Goal: Task Accomplishment & Management: Manage account settings

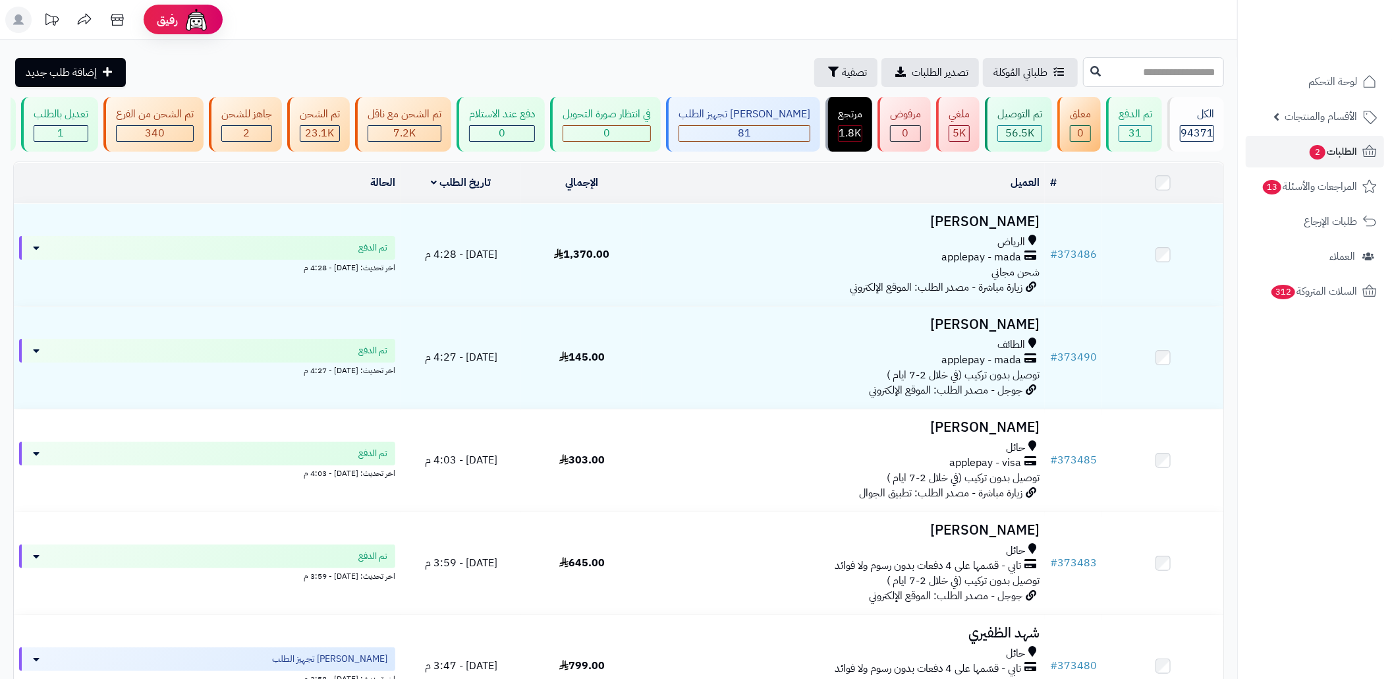
click at [1150, 82] on input "text" at bounding box center [1153, 72] width 141 height 30
paste input "******"
type input "******"
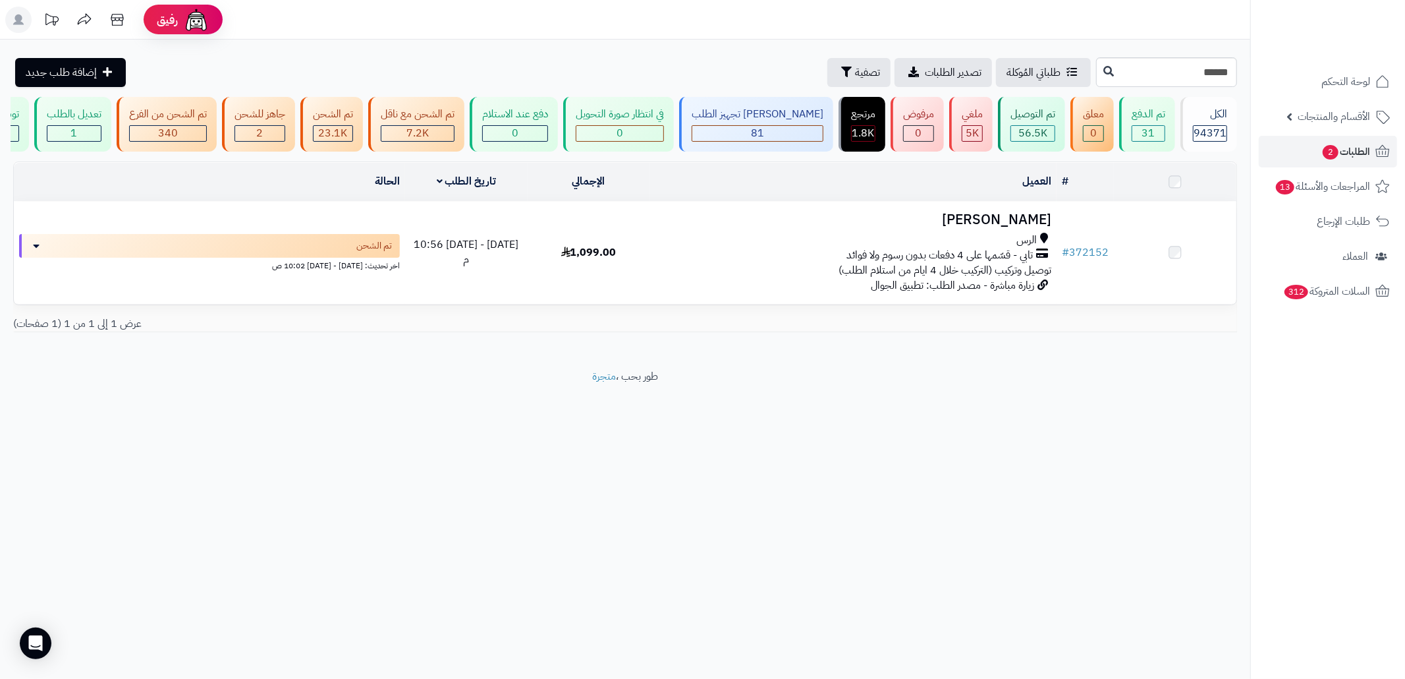
click at [696, 305] on table "# المحدد: 0 العميل الاجراءات تحديث حالة الطلبات تحضير الطلبات إصدار بوليصة الشح…" at bounding box center [625, 233] width 1224 height 144
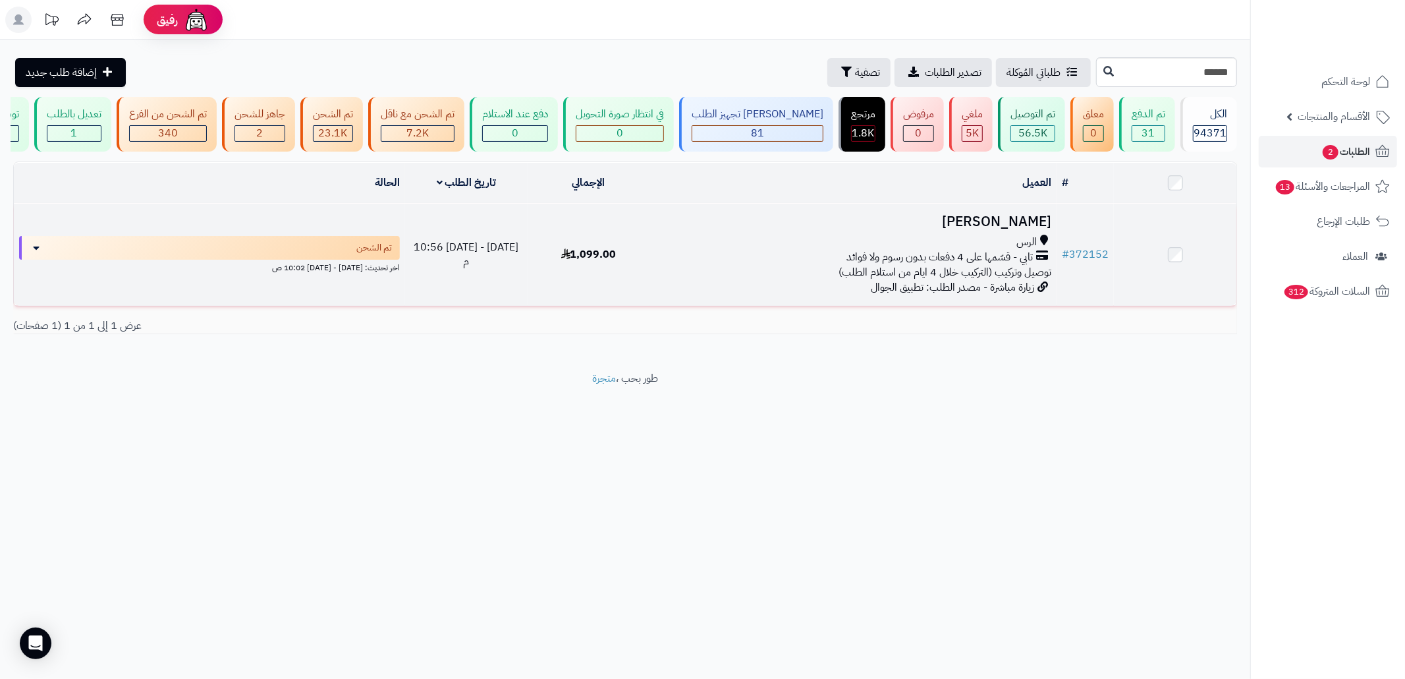
click at [720, 296] on td "[PERSON_NAME] تابي - قسّمها على 4 دفعات بدون رسوم ولا فوائد توصيل وتركيب (الترك…" at bounding box center [853, 255] width 407 height 102
click at [902, 261] on span "تابي - قسّمها على 4 دفعات بدون رسوم ولا فوائد" at bounding box center [940, 257] width 186 height 15
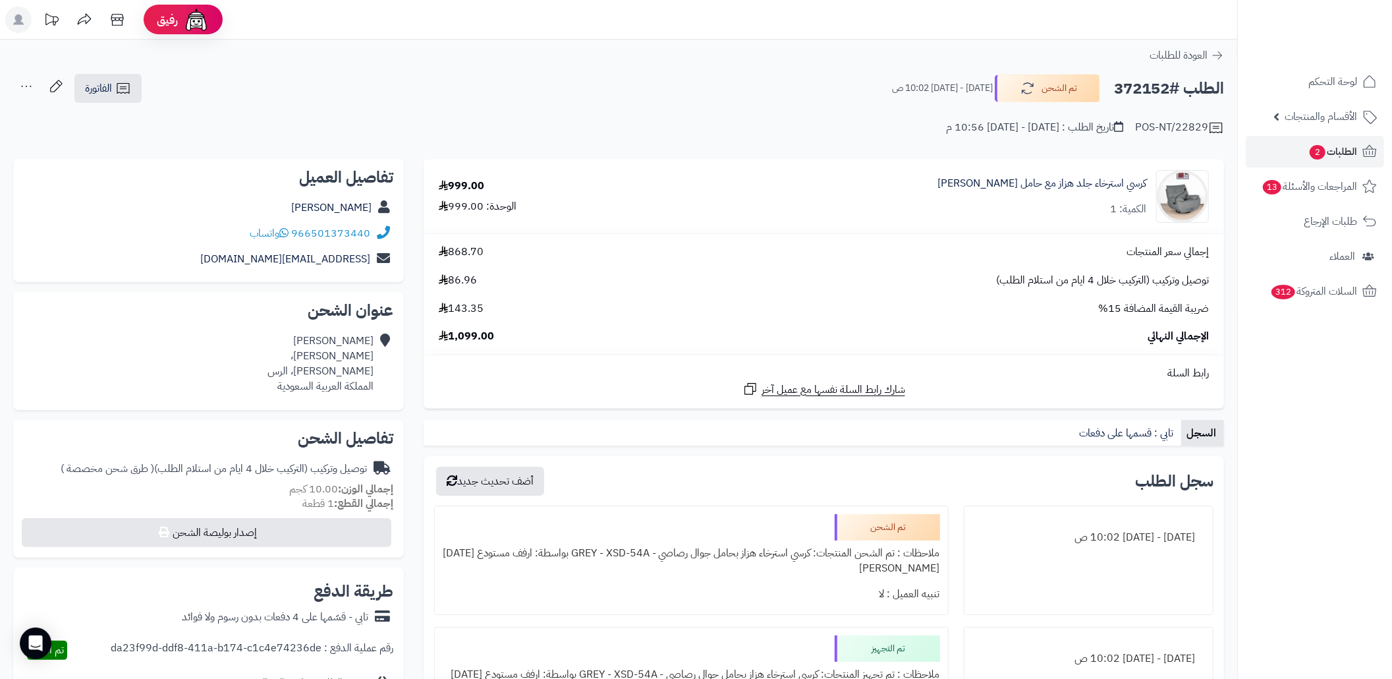
click at [1129, 85] on h2 "الطلب #372152" at bounding box center [1169, 88] width 110 height 27
copy h2 "372152"
click at [505, 111] on div "POS-NT/22829 تاريخ الطلب : الثلاثاء - ٢٦ أغسطس ٢٠٢٥ - 10:56 م" at bounding box center [618, 120] width 1211 height 32
click at [1121, 82] on h2 "الطلب #372152" at bounding box center [1169, 88] width 110 height 27
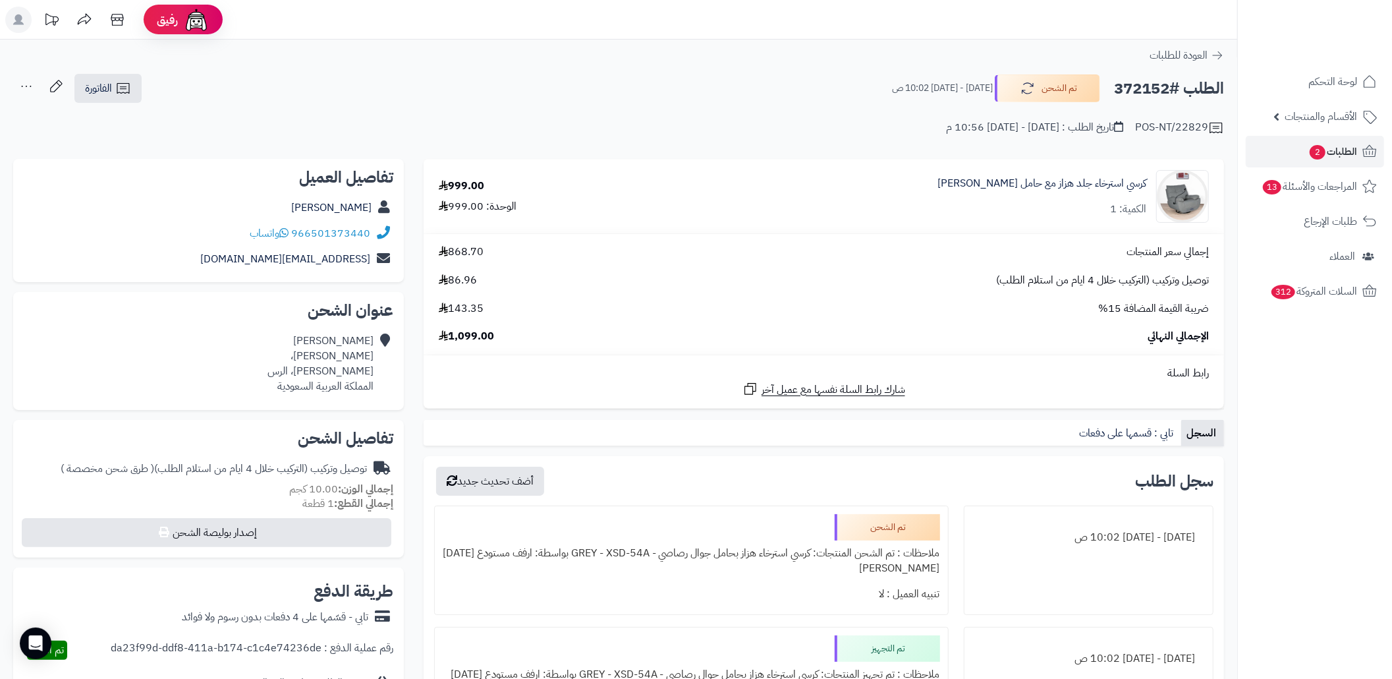
click at [1121, 82] on h2 "الطلب #372152" at bounding box center [1169, 88] width 110 height 27
copy h2 "372152"
click at [1275, 146] on link "الطلبات 2" at bounding box center [1315, 152] width 138 height 32
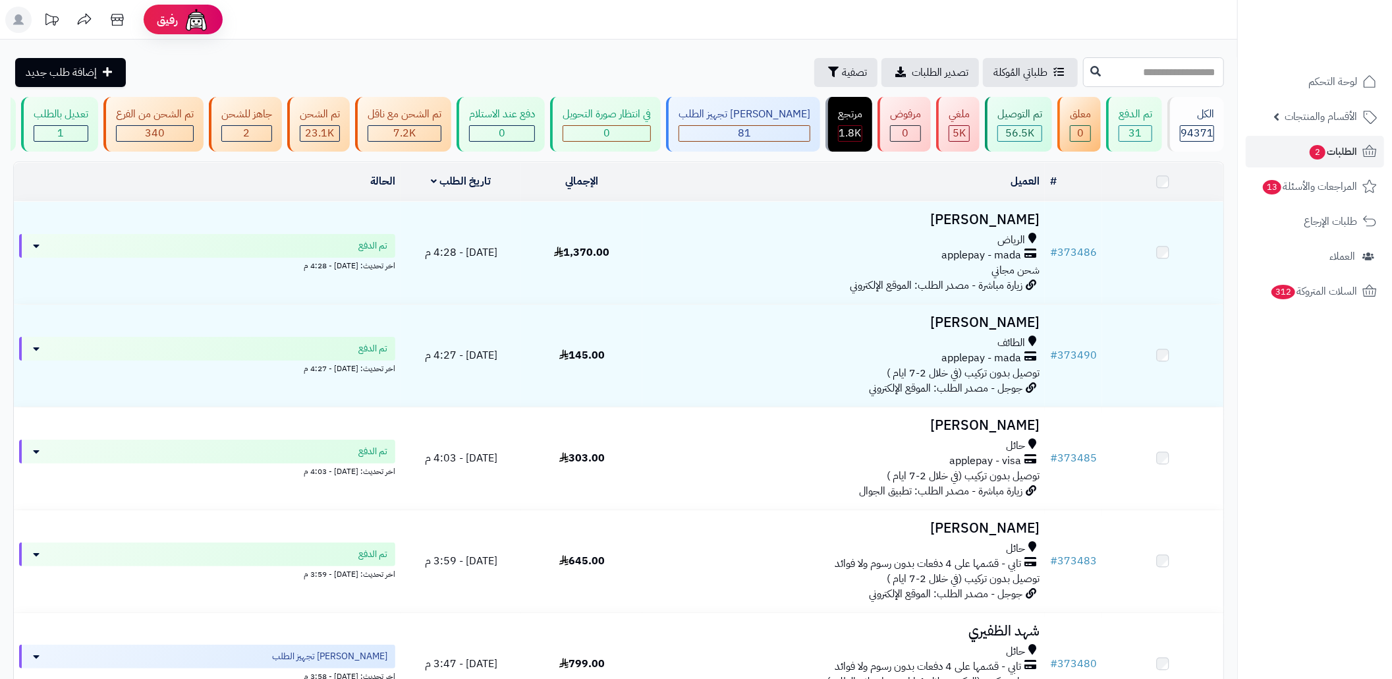
click at [1152, 78] on input "text" at bounding box center [1153, 72] width 141 height 30
paste input "******"
type input "******"
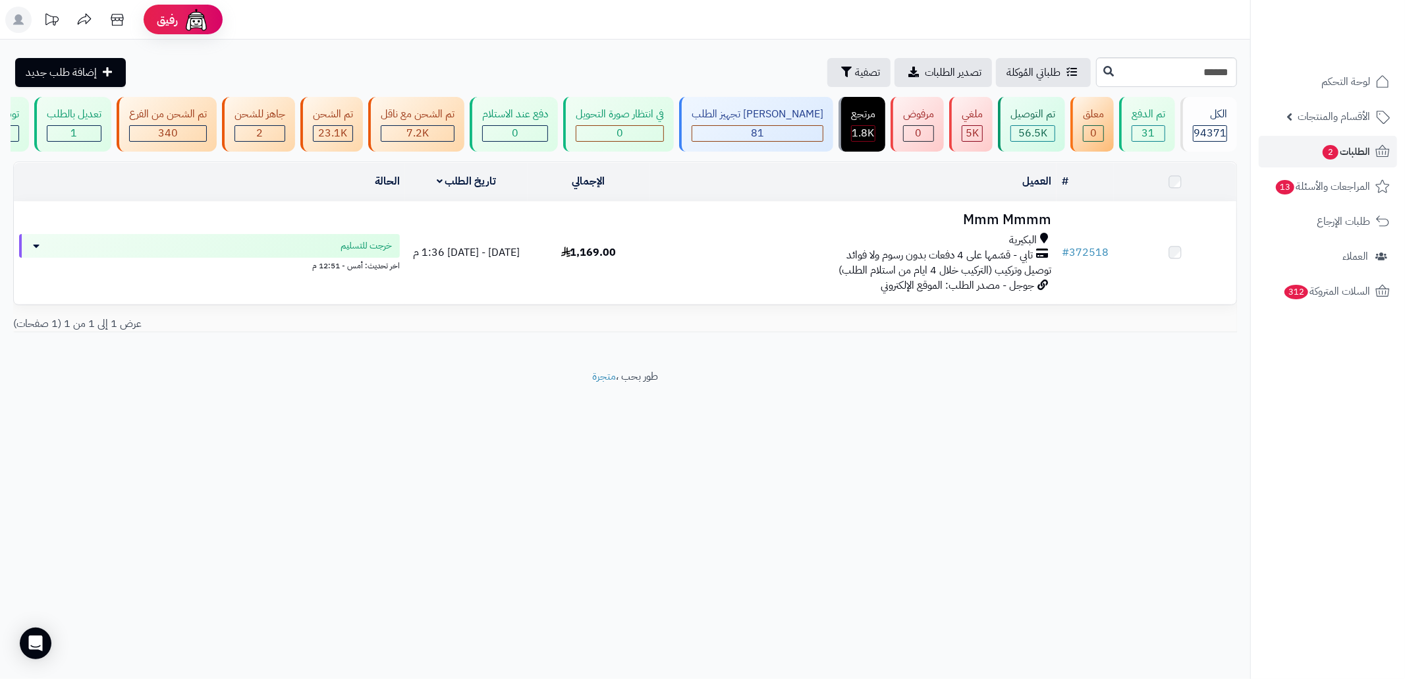
click at [928, 263] on span "تابي - قسّمها على 4 دفعات بدون رسوم ولا فوائد" at bounding box center [940, 255] width 186 height 15
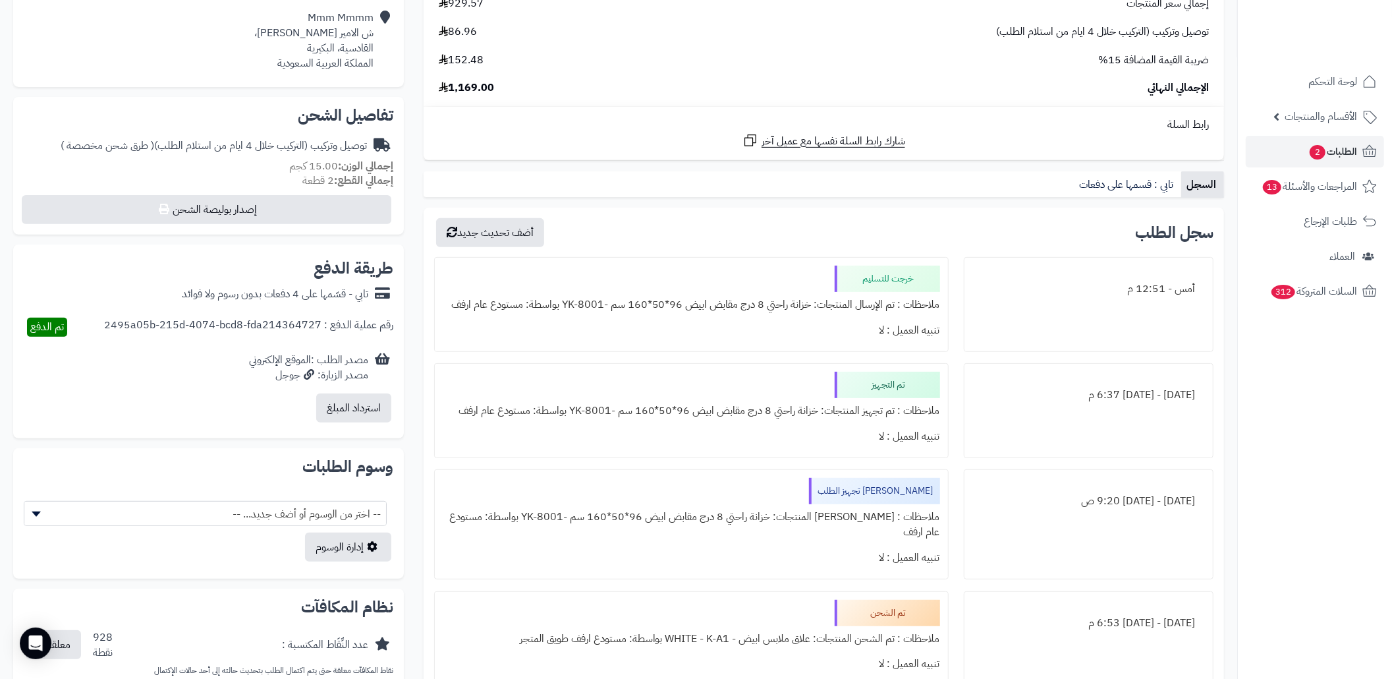
scroll to position [439, 0]
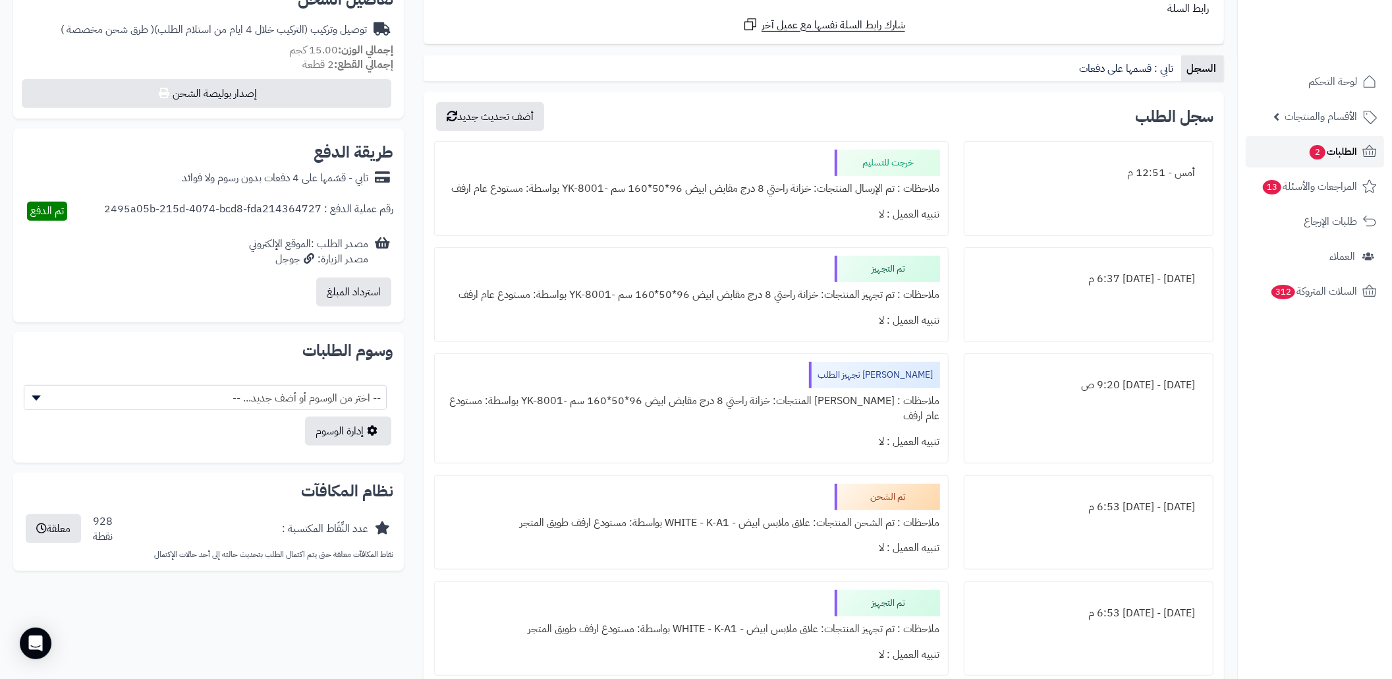
click at [1329, 148] on span "الطلبات 2" at bounding box center [1332, 151] width 49 height 18
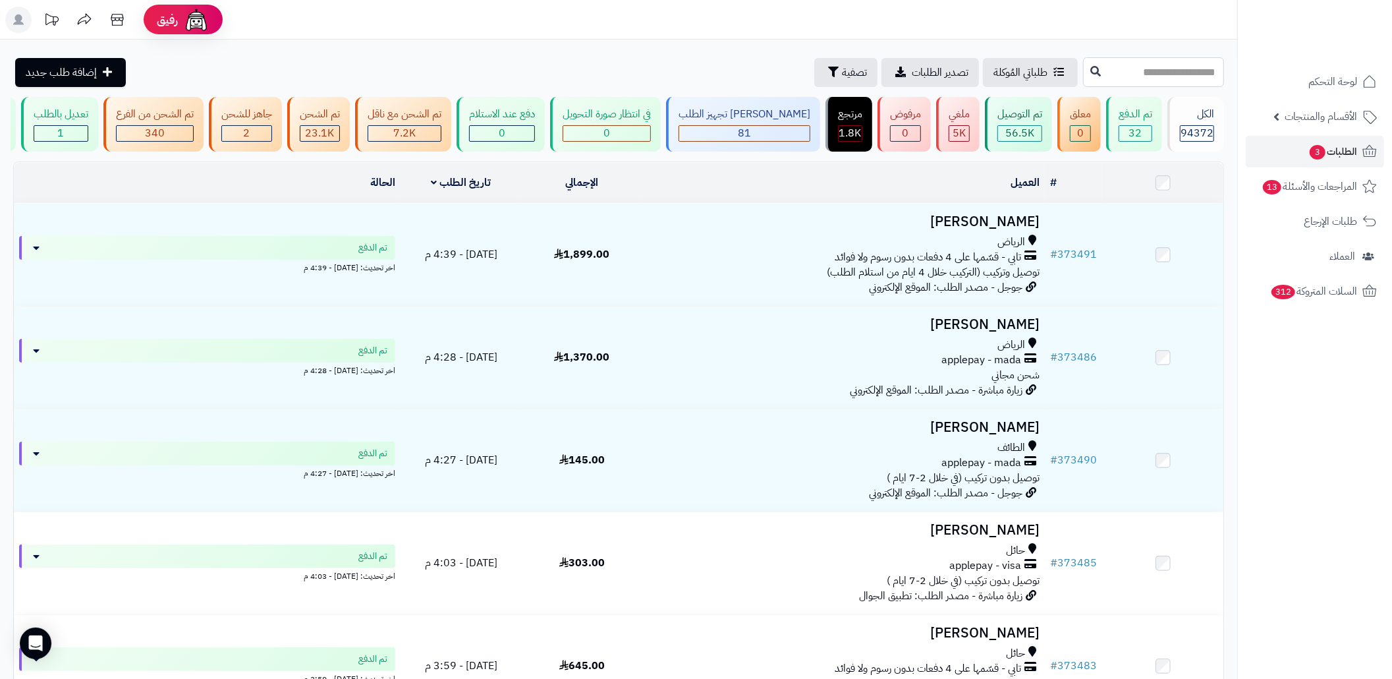
click at [1118, 61] on input "text" at bounding box center [1153, 72] width 141 height 30
paste input "******"
type input "******"
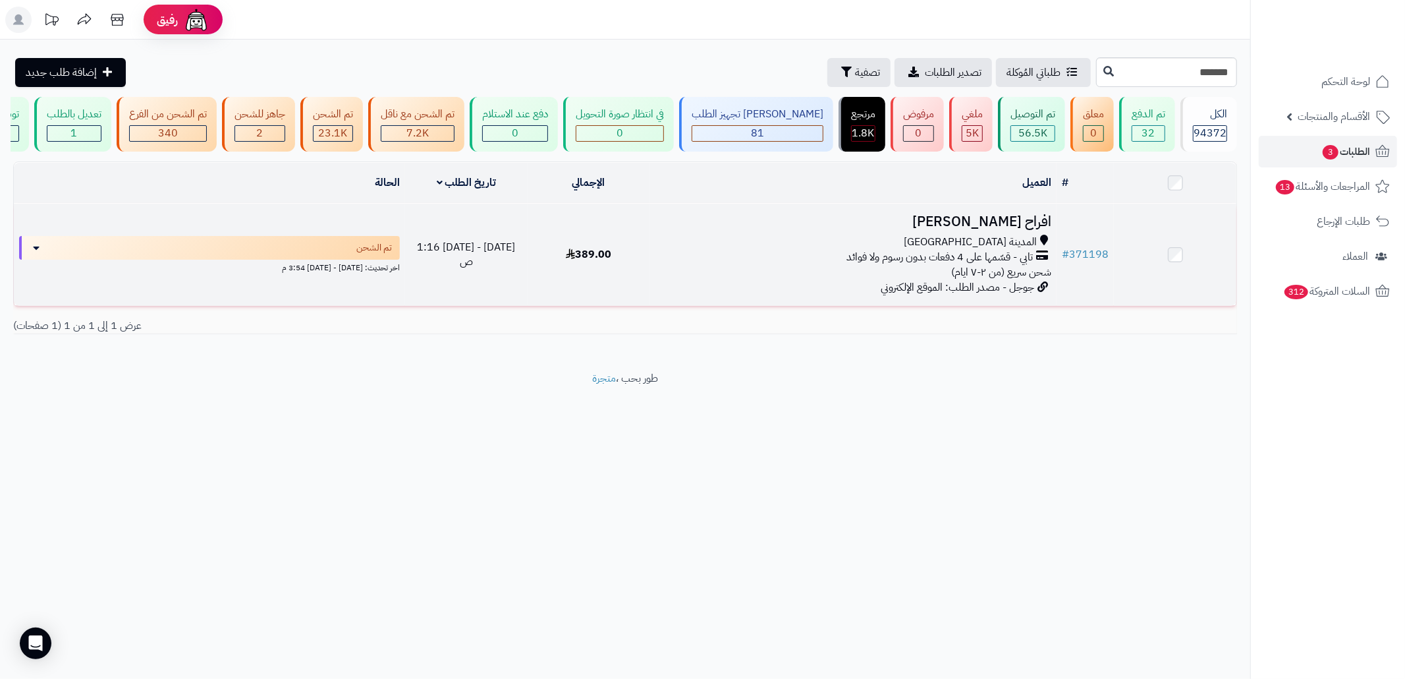
click at [773, 277] on div "المدينة [GEOGRAPHIC_DATA] تابي - قسّمها على 4 دفعات بدون رسوم ولا فوائد شحن سري…" at bounding box center [853, 257] width 397 height 45
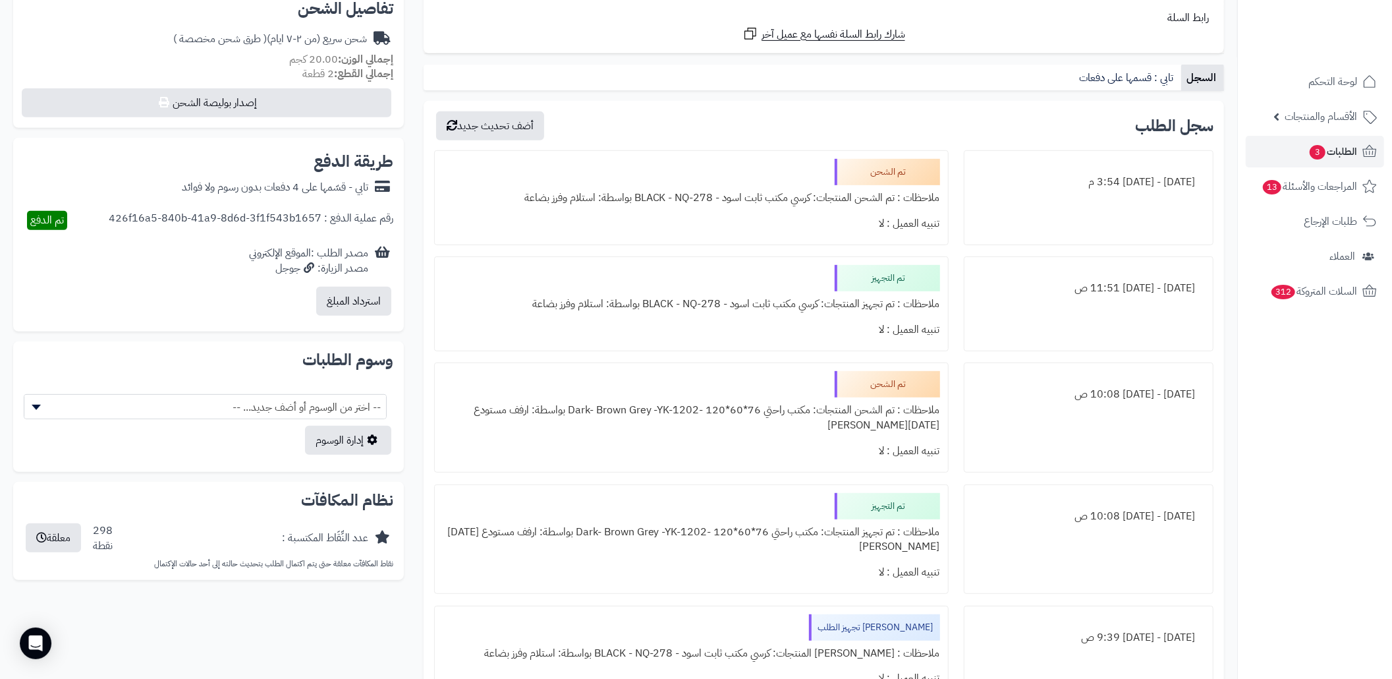
scroll to position [439, 0]
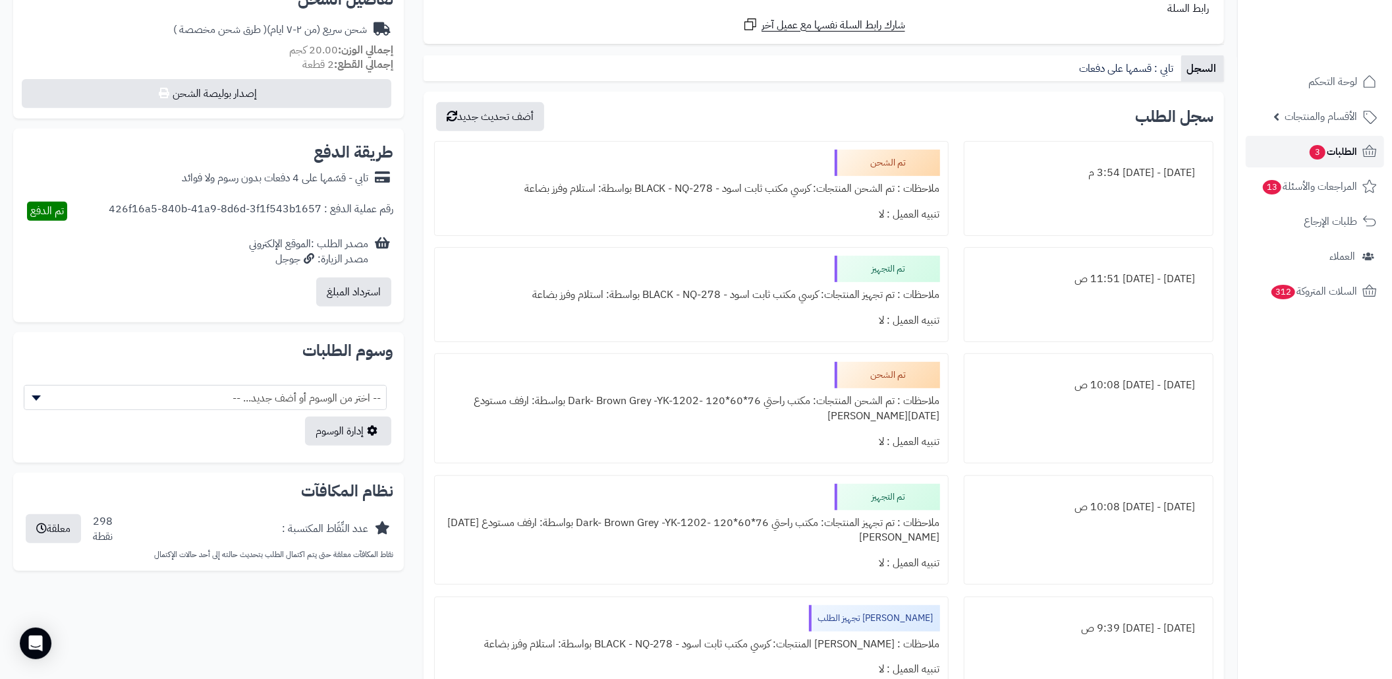
click at [1300, 146] on link "الطلبات 3" at bounding box center [1315, 152] width 138 height 32
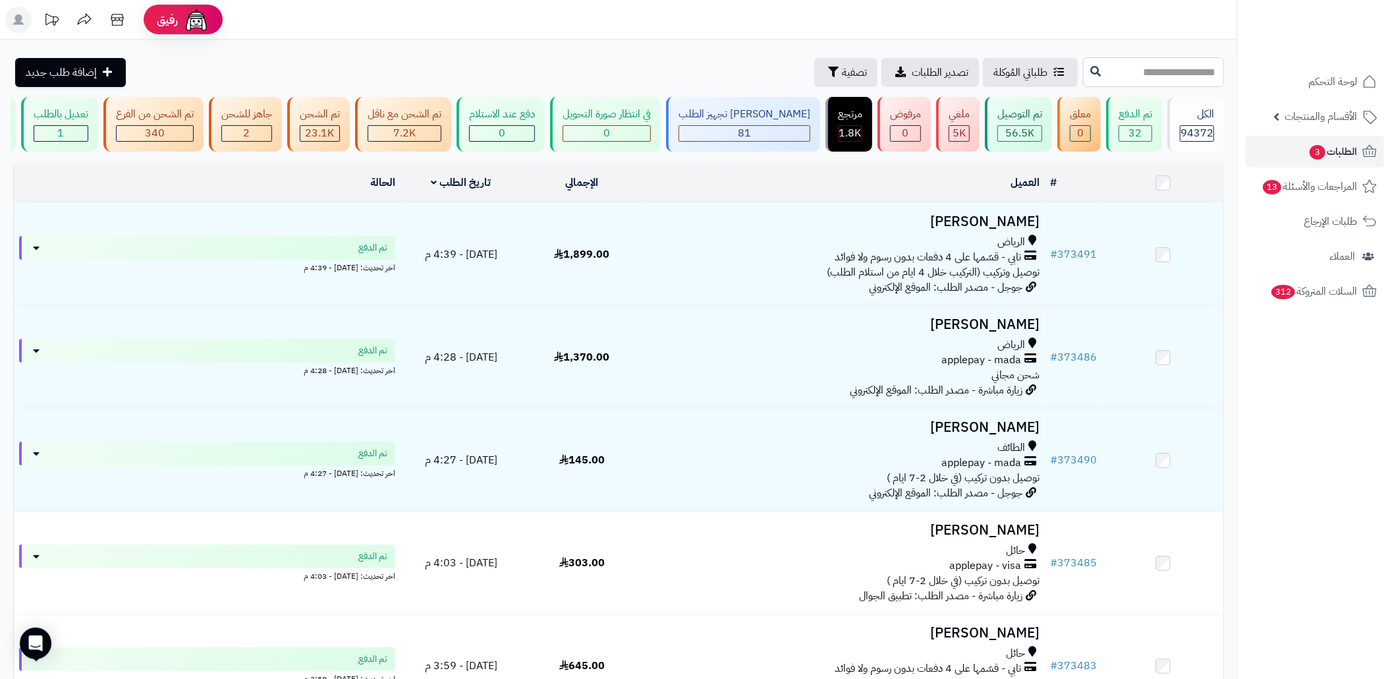
click at [1094, 62] on input "text" at bounding box center [1153, 72] width 141 height 30
paste input "******"
type input "******"
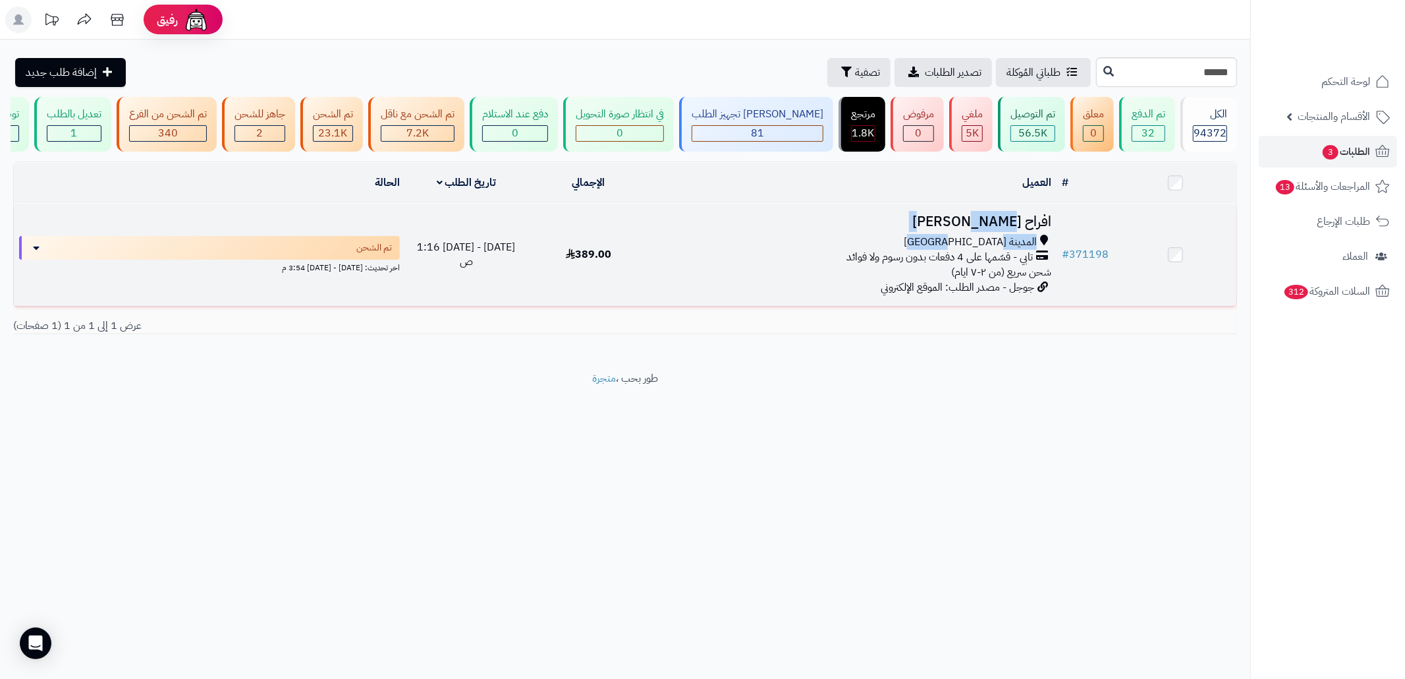
click at [936, 240] on td "افراح الرشيدي المدينة المنورة تابي - قسّمها على 4 دفعات بدون رسوم ولا فوائد شحن…" at bounding box center [853, 255] width 407 height 102
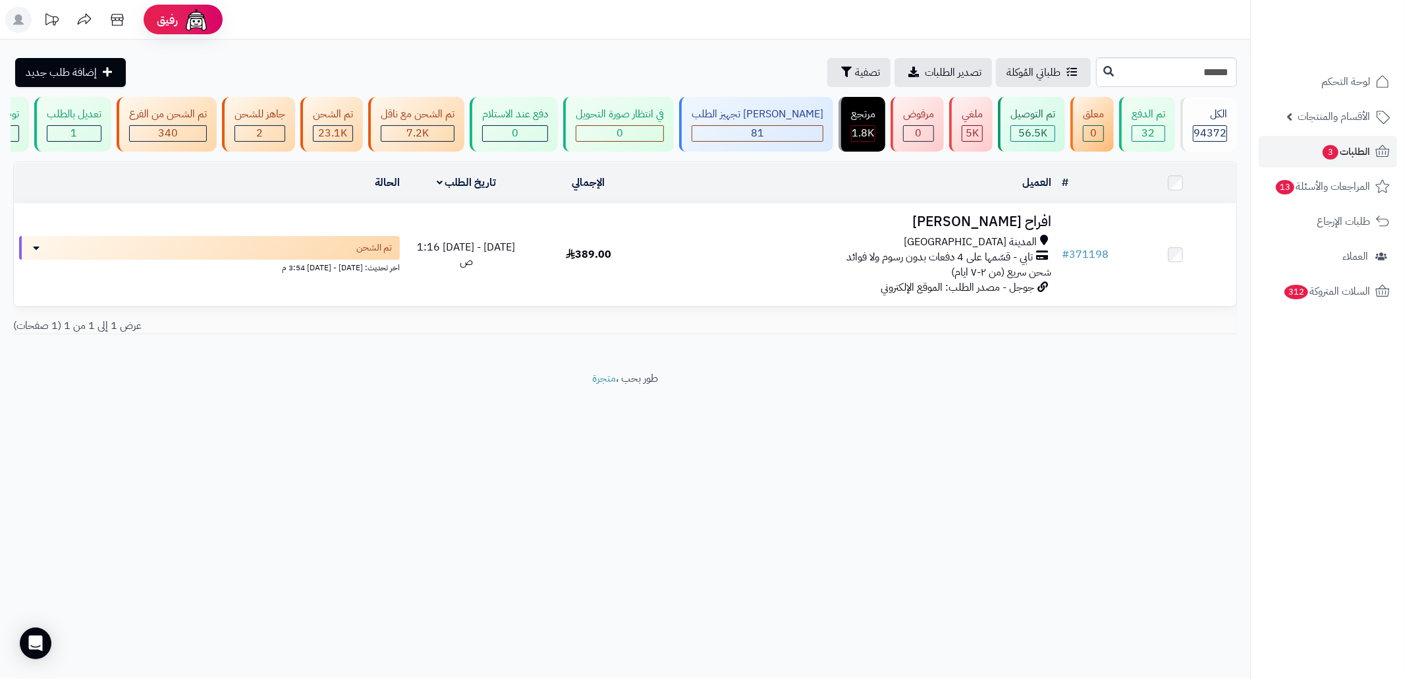
click at [958, 203] on td "العميل الاجراءات تحديث حالة الطلبات تحضير الطلبات إصدار بوليصة الشحنة للطلب طبا…" at bounding box center [853, 183] width 407 height 40
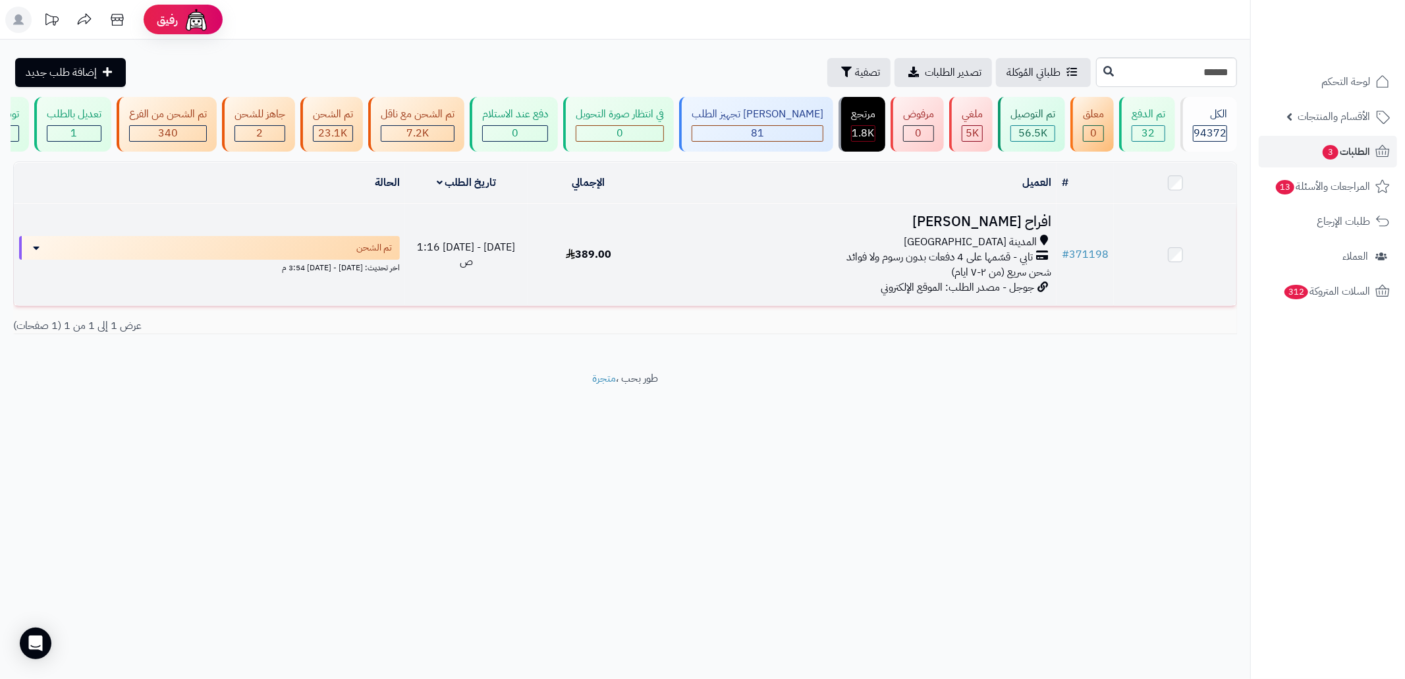
click at [968, 229] on h3 "افراح [PERSON_NAME]" at bounding box center [853, 221] width 397 height 15
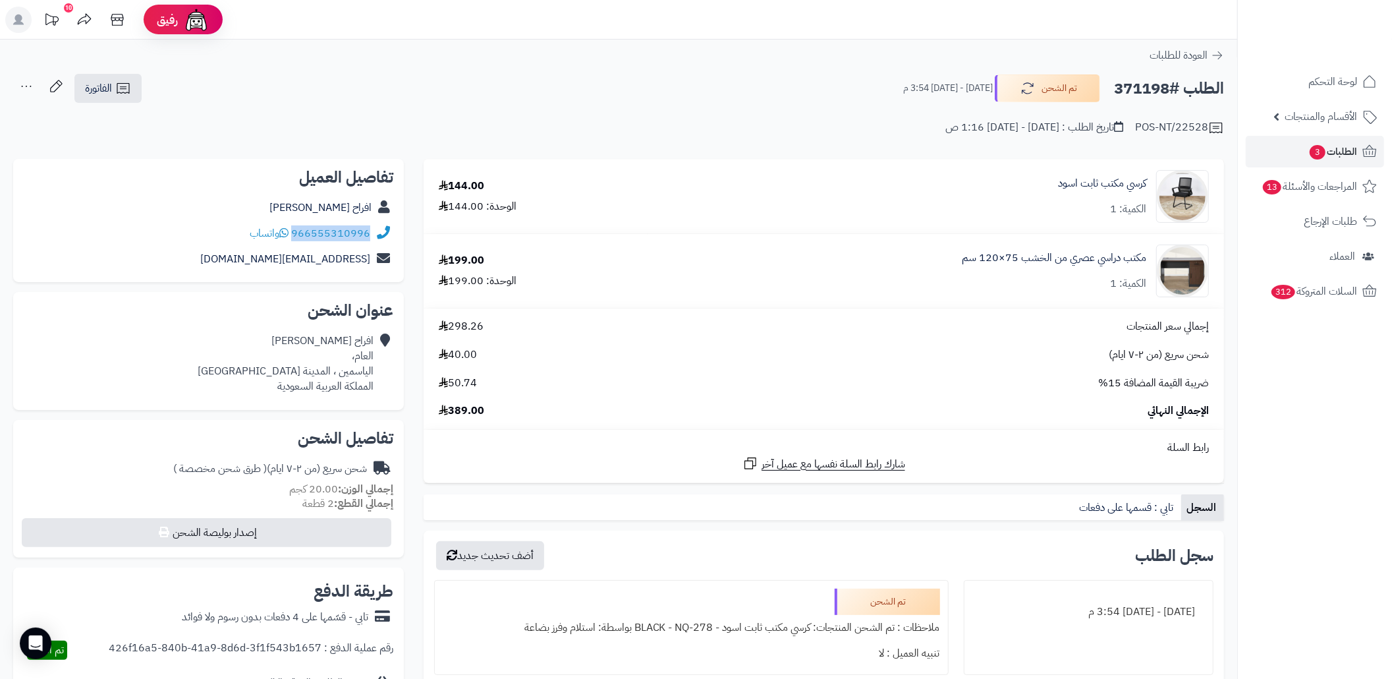
copy div "966555310996"
drag, startPoint x: 372, startPoint y: 233, endPoint x: 293, endPoint y: 235, distance: 78.4
click at [293, 235] on div "966555310996 واتساب" at bounding box center [209, 234] width 370 height 26
click at [1129, 96] on h2 "الطلب #371198" at bounding box center [1169, 88] width 110 height 27
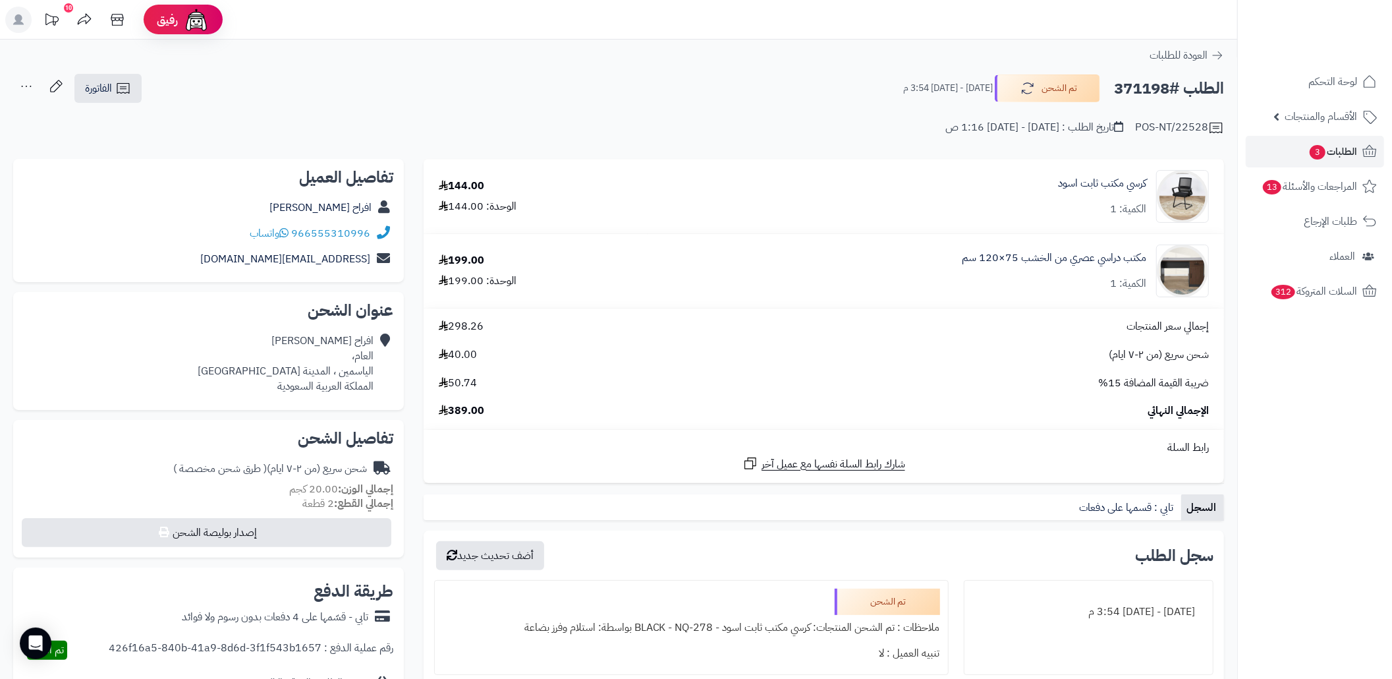
copy h2 "371198"
click at [1279, 144] on link "الطلبات 3" at bounding box center [1315, 152] width 138 height 32
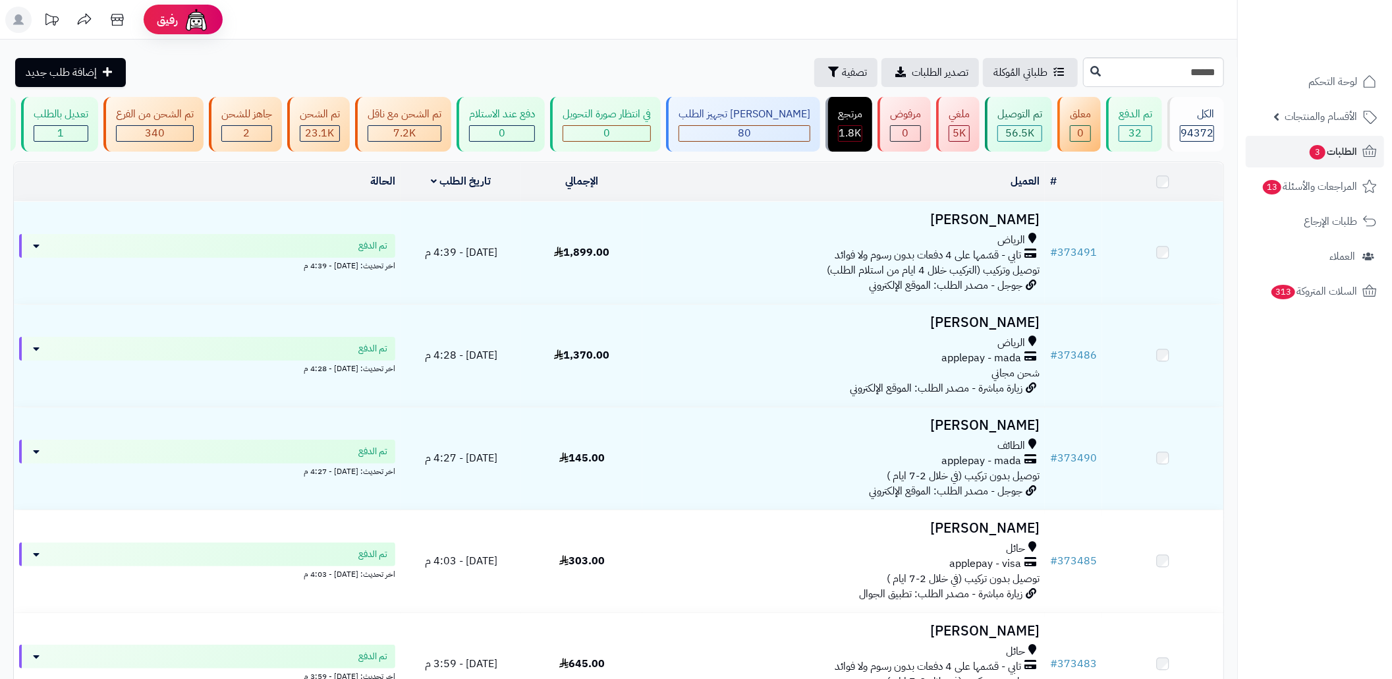
type input "******"
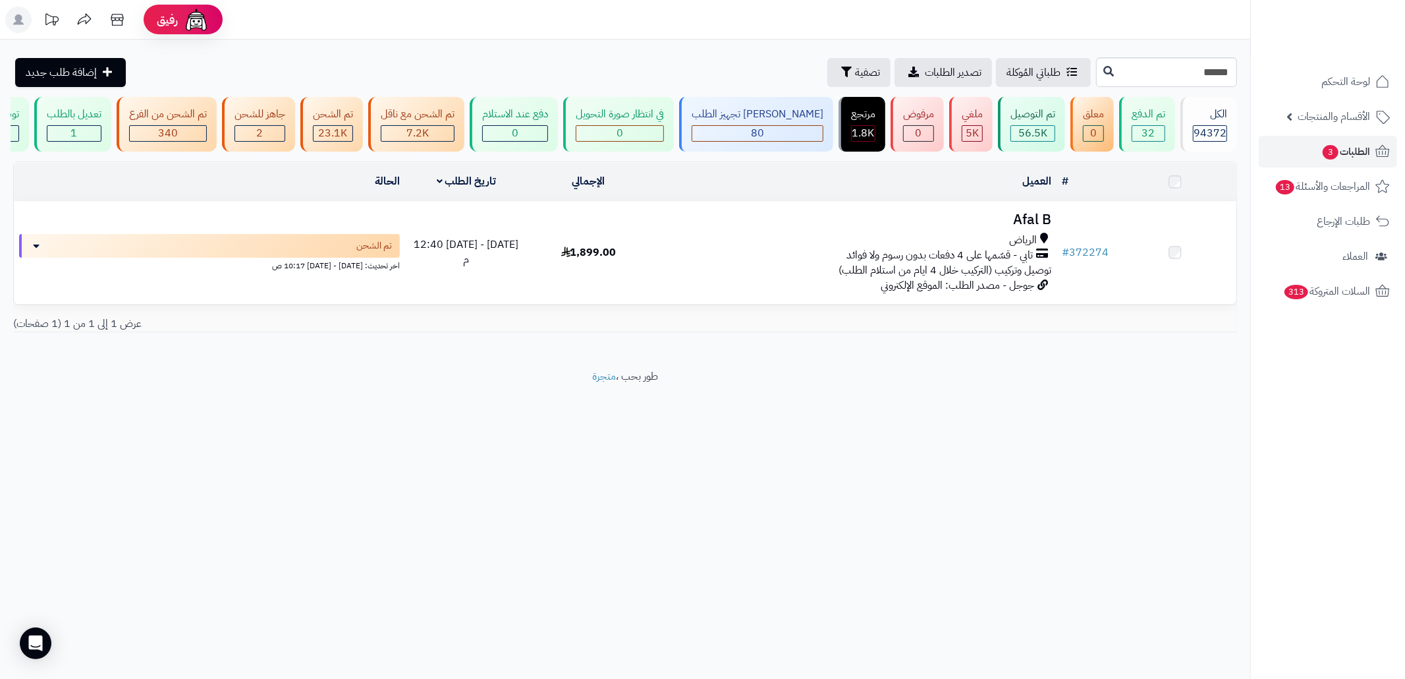
click at [789, 227] on h3 "Afal B" at bounding box center [853, 219] width 397 height 15
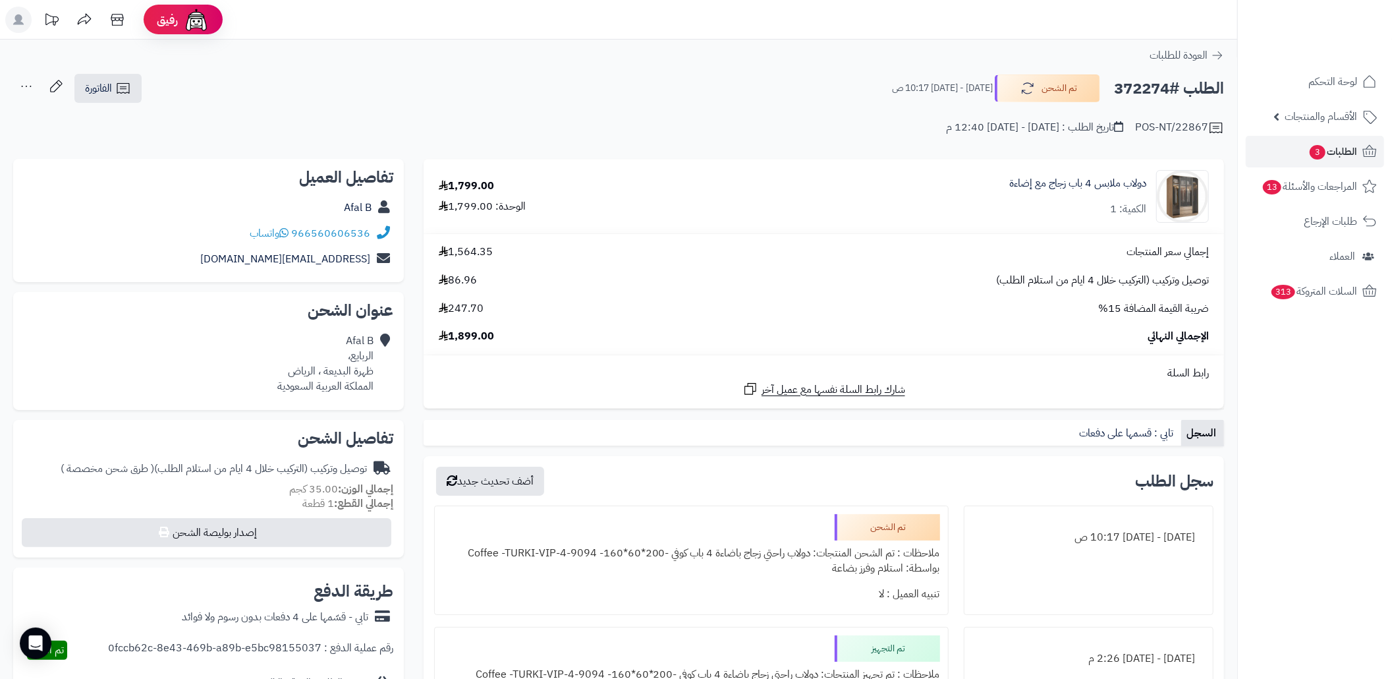
click at [1136, 75] on h2 "الطلب #372274" at bounding box center [1169, 88] width 110 height 27
copy h2 "372274"
drag, startPoint x: 373, startPoint y: 370, endPoint x: 322, endPoint y: 377, distance: 51.2
click at [322, 377] on div "Afal B الربايع، ظهرة البديعة ، [PERSON_NAME] العربية السعودية" at bounding box center [325, 363] width 96 height 60
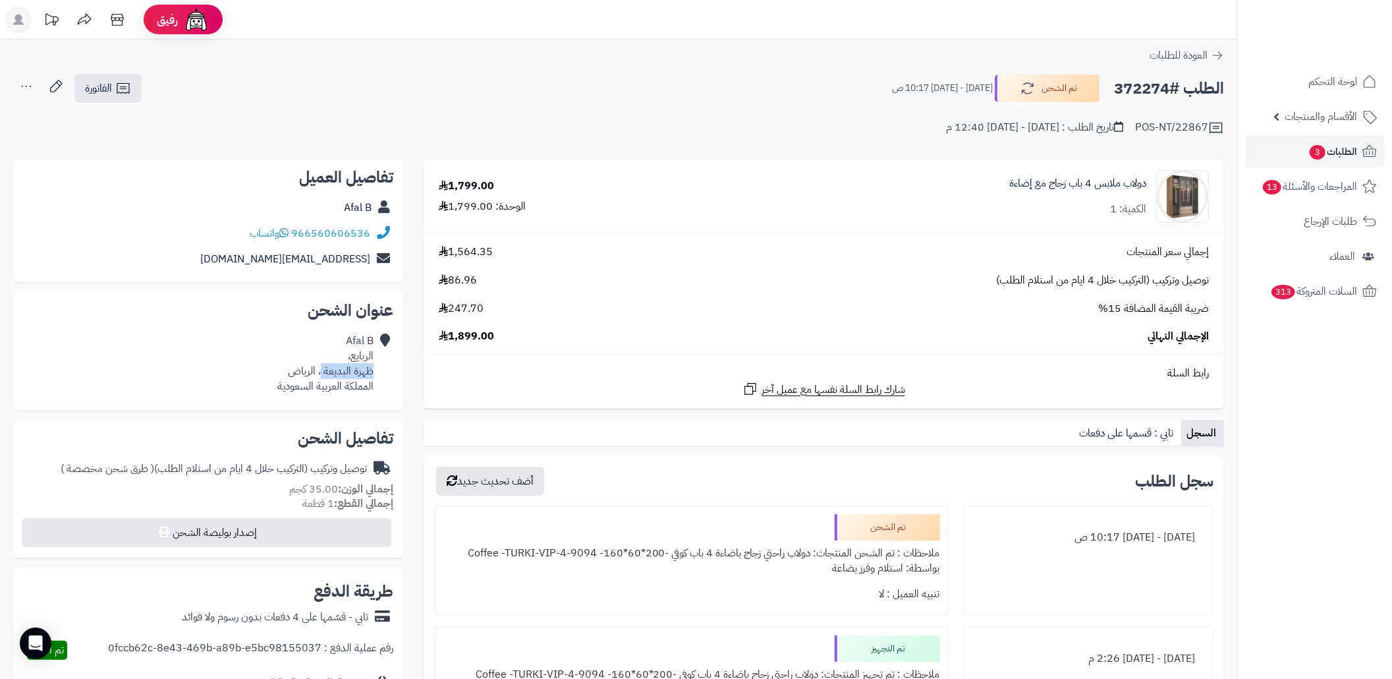
copy div "ظهرة البديعة"
click at [309, 99] on div "الطلب #372274 تم الشحن [DATE] - [DATE] 10:17 ص الفاتورة طباعة الفاتورة إرسال ال…" at bounding box center [618, 88] width 1211 height 31
click at [135, 87] on link "الفاتورة" at bounding box center [107, 88] width 67 height 29
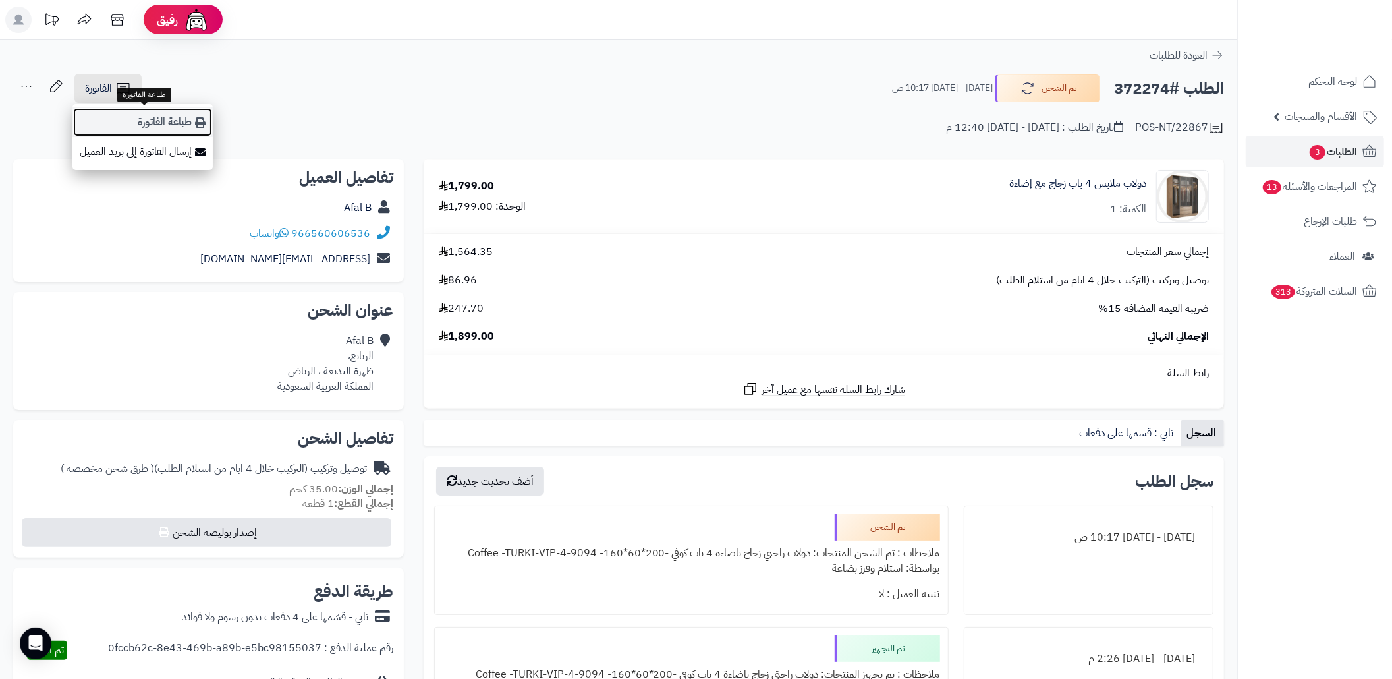
click at [190, 123] on link "طباعة الفاتورة" at bounding box center [142, 122] width 140 height 30
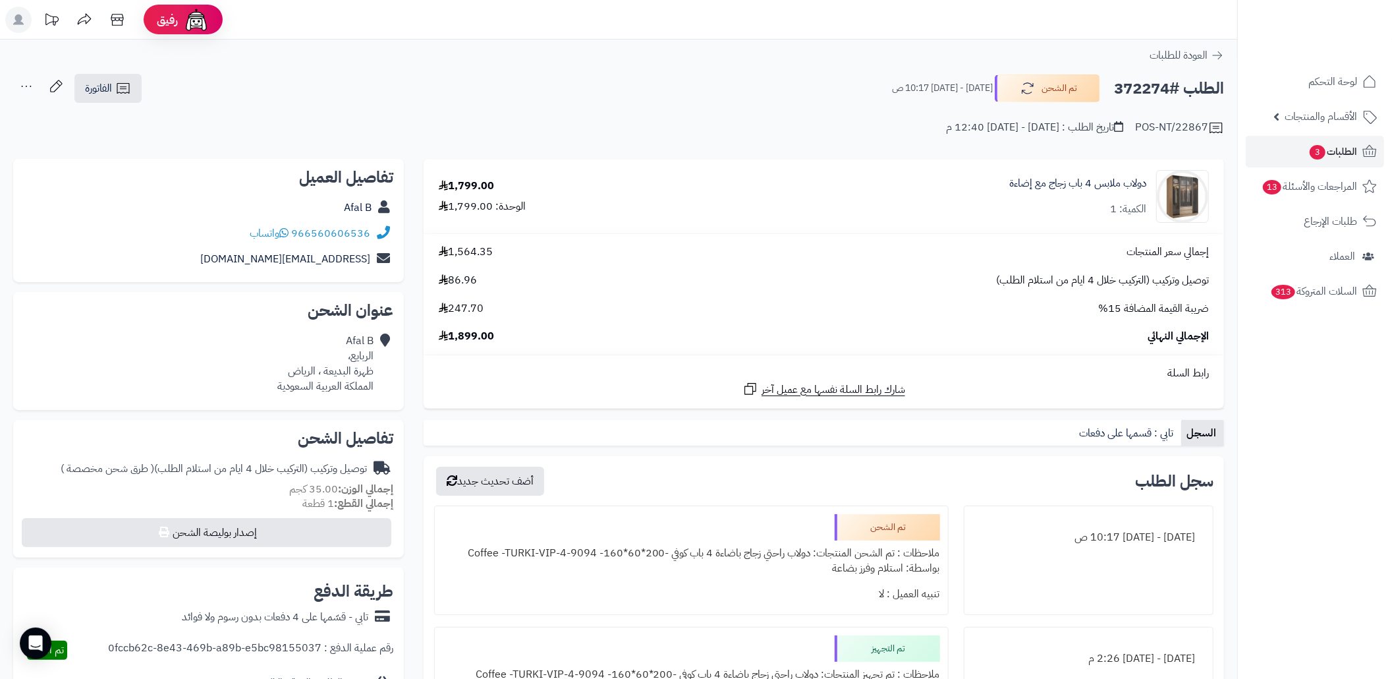
click at [1125, 93] on h2 "الطلب #372274" at bounding box center [1169, 88] width 110 height 27
copy h2 "372274"
